Goal: Check status

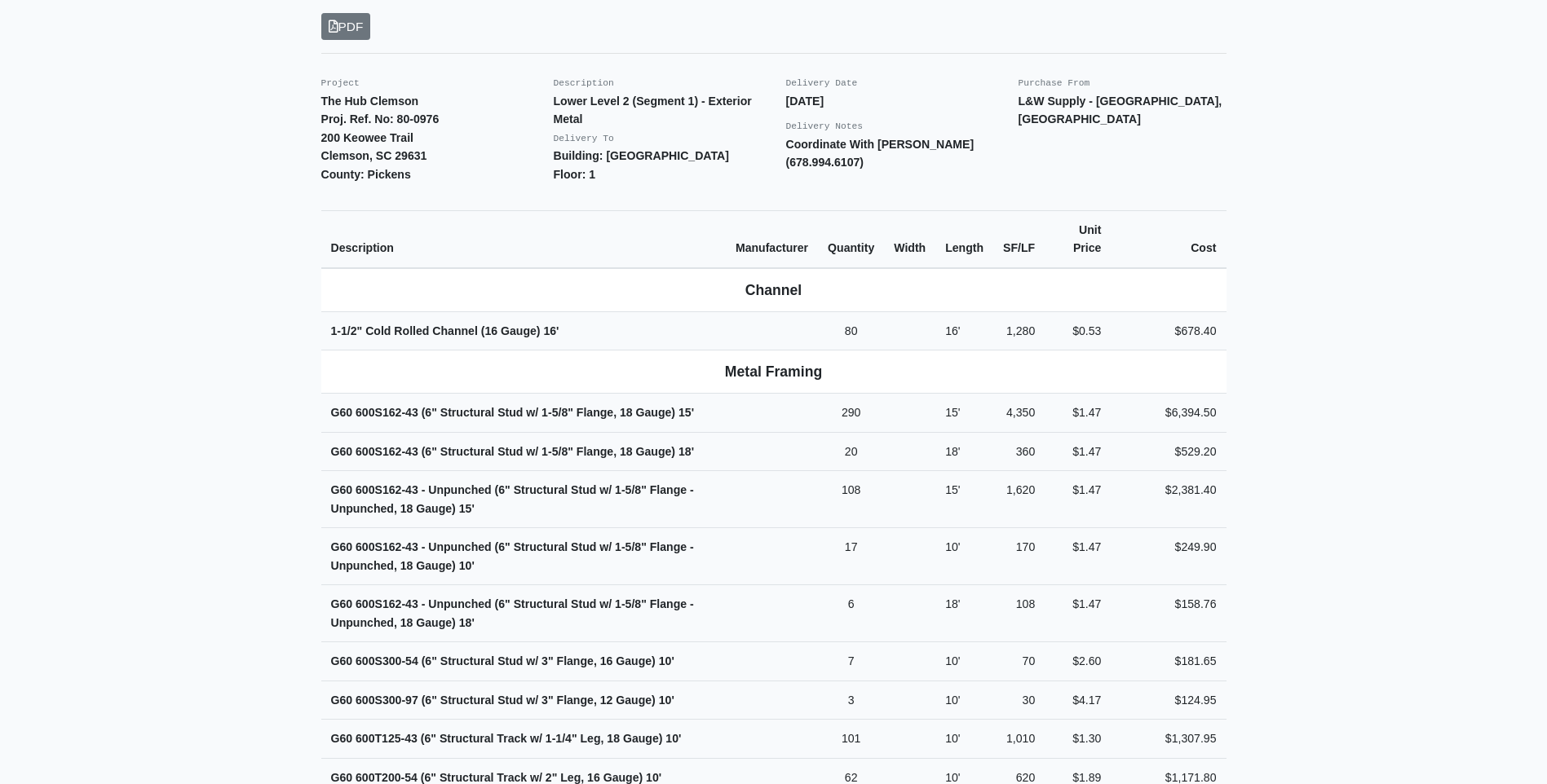
scroll to position [408, 0]
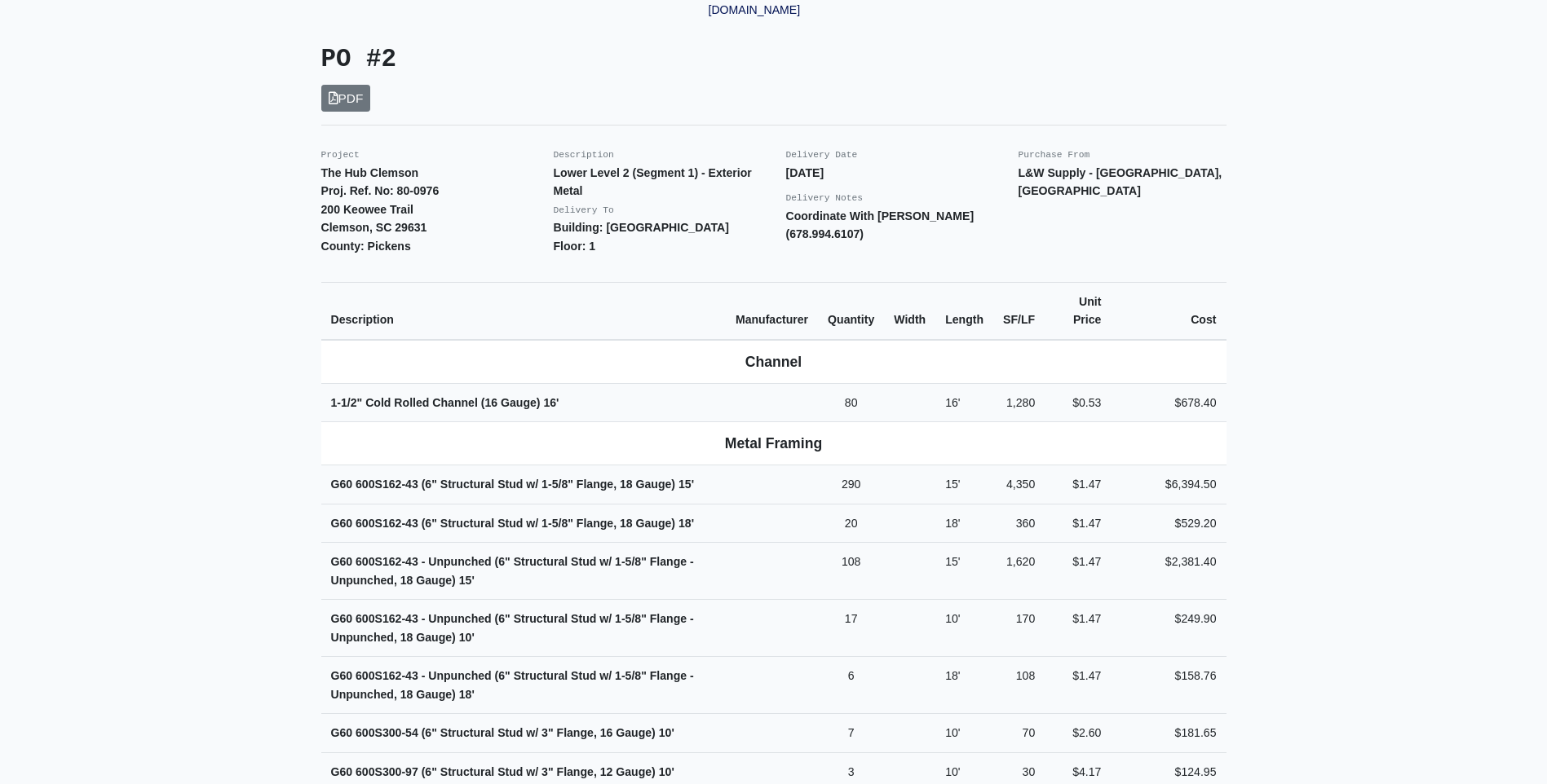
scroll to position [326, 0]
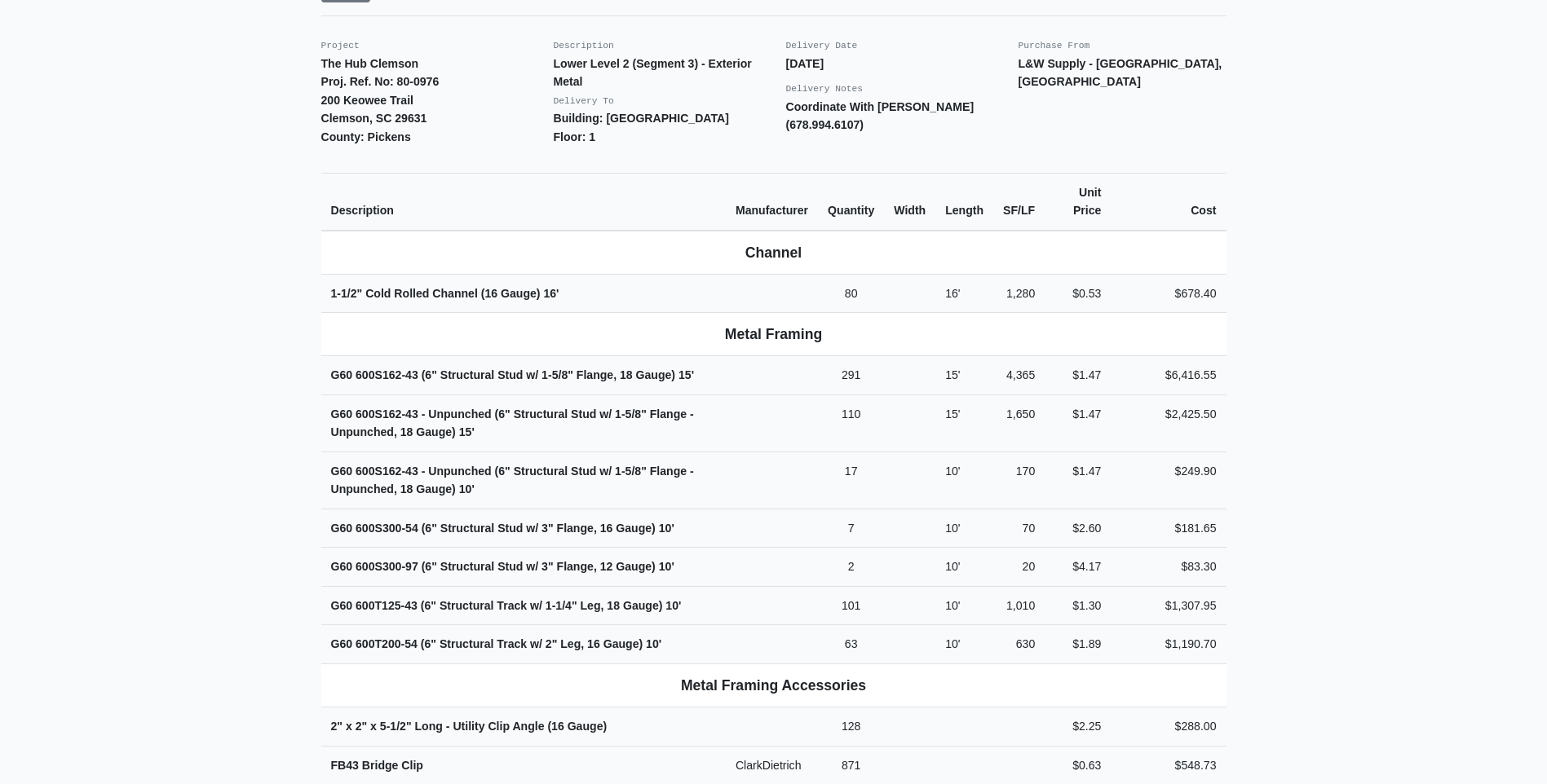
scroll to position [408, 0]
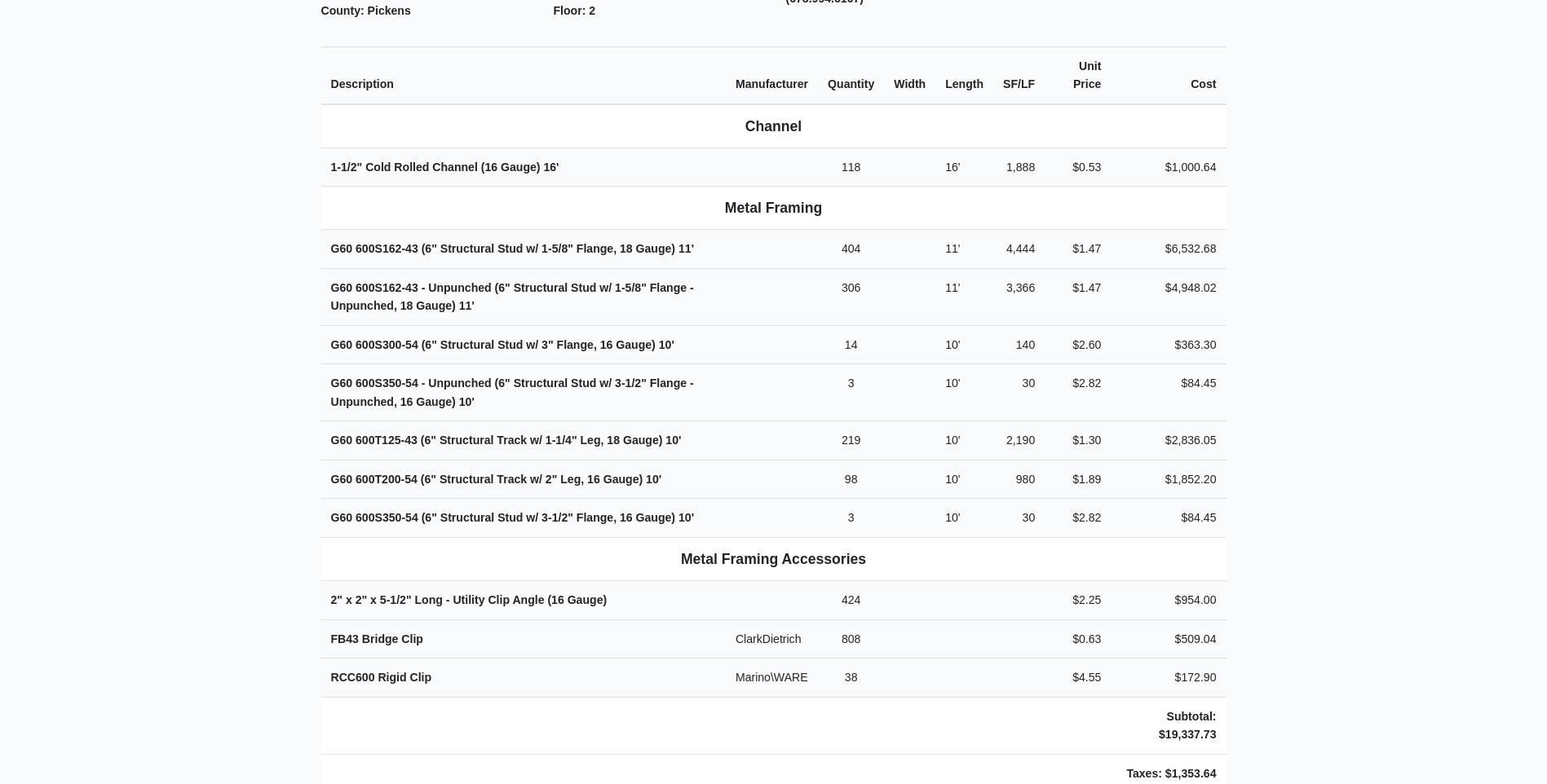
scroll to position [570, 0]
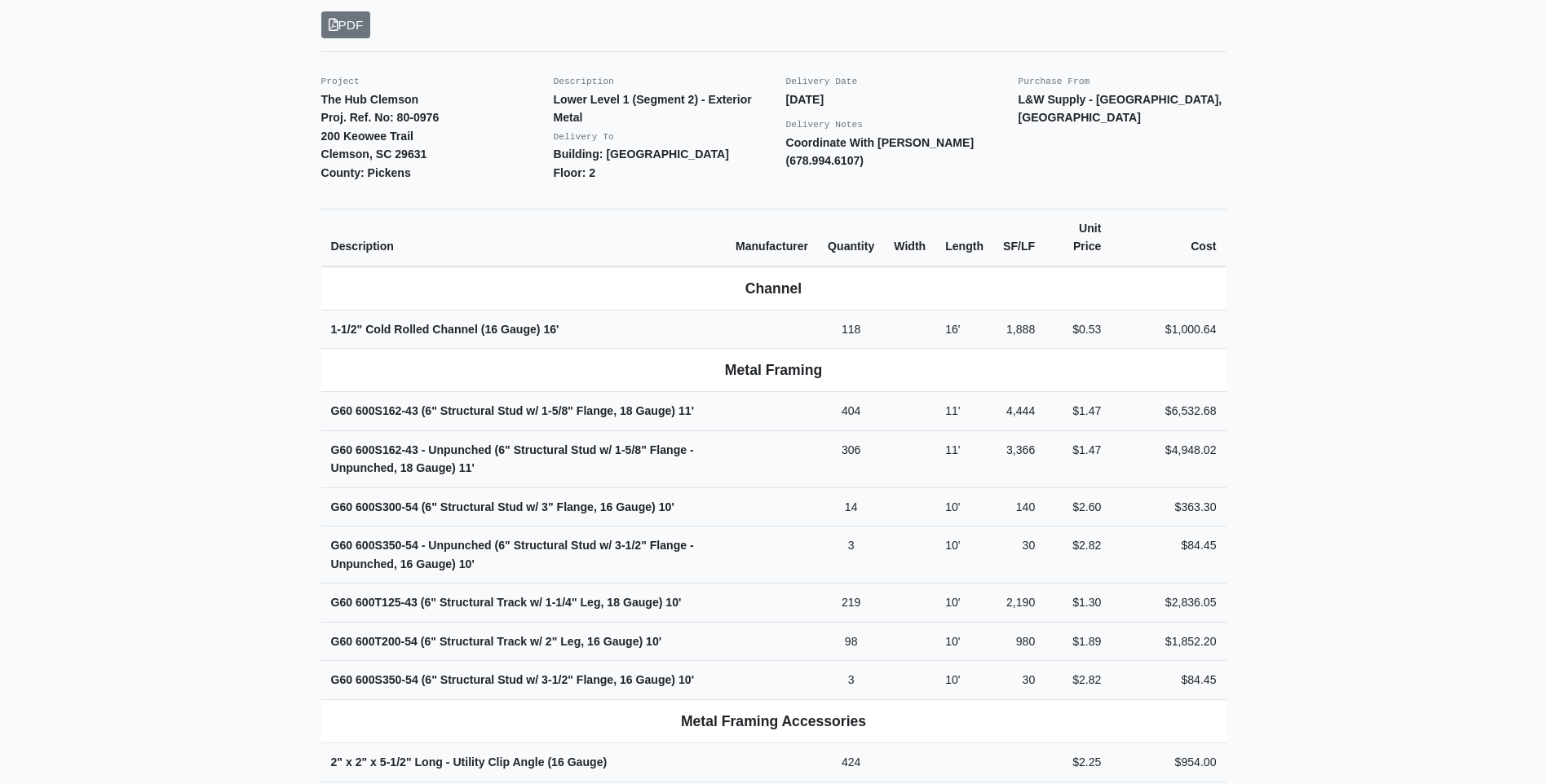
scroll to position [570, 0]
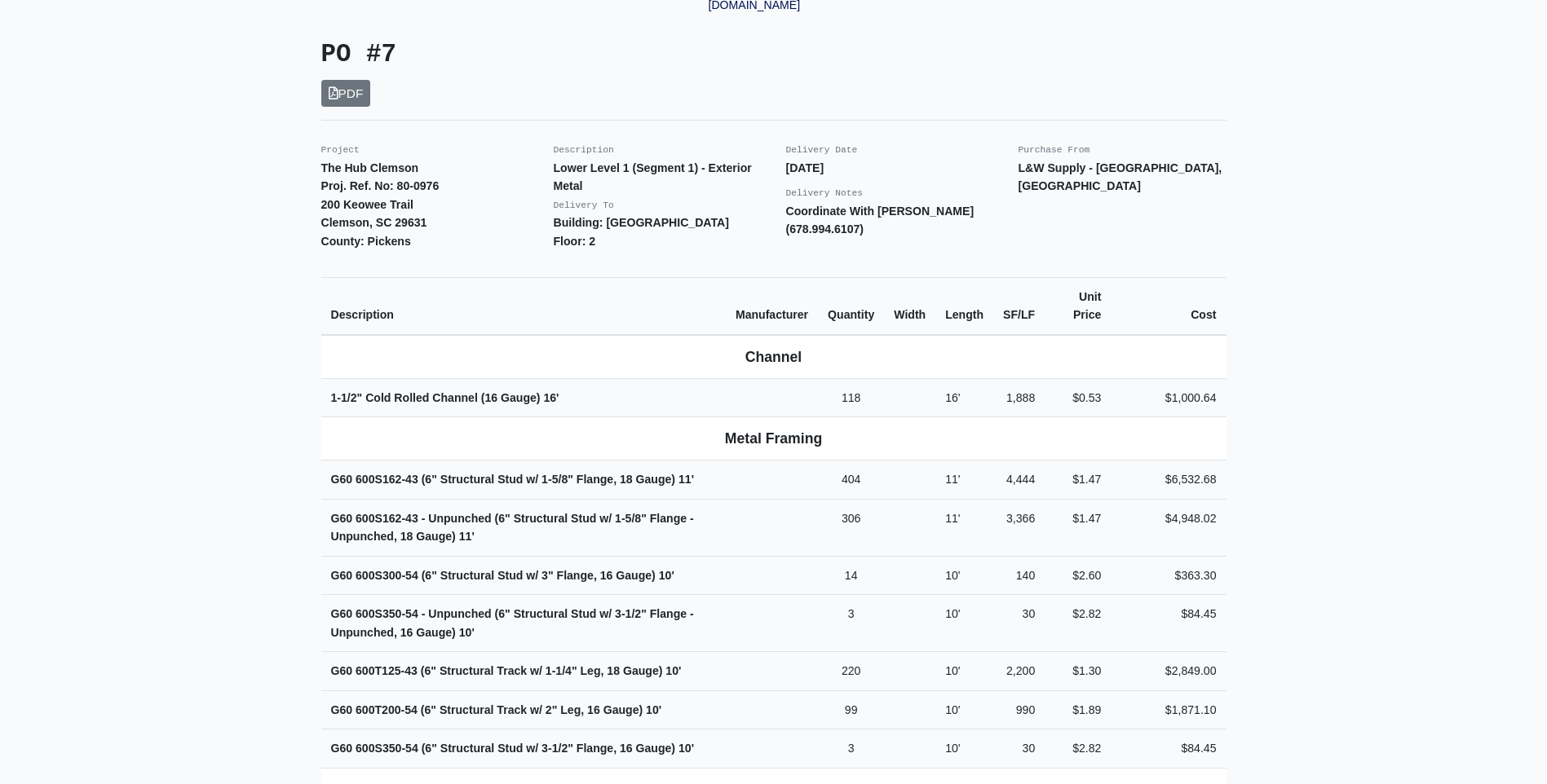
scroll to position [408, 0]
